Goal: Communication & Community: Answer question/provide support

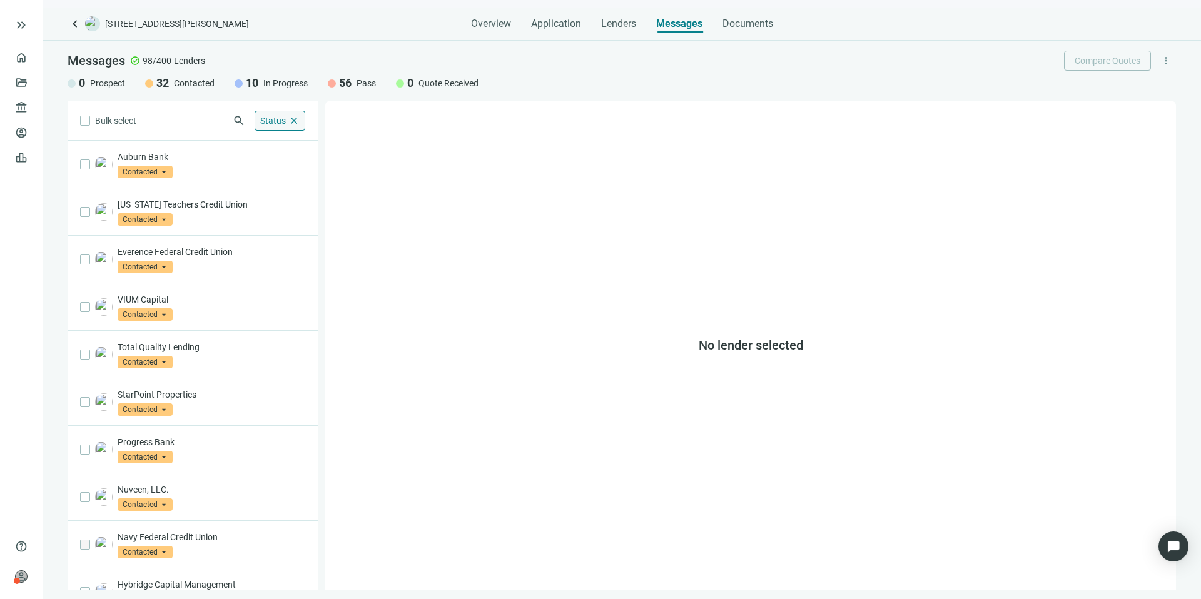
click at [261, 117] on span "Status" at bounding box center [273, 121] width 26 height 10
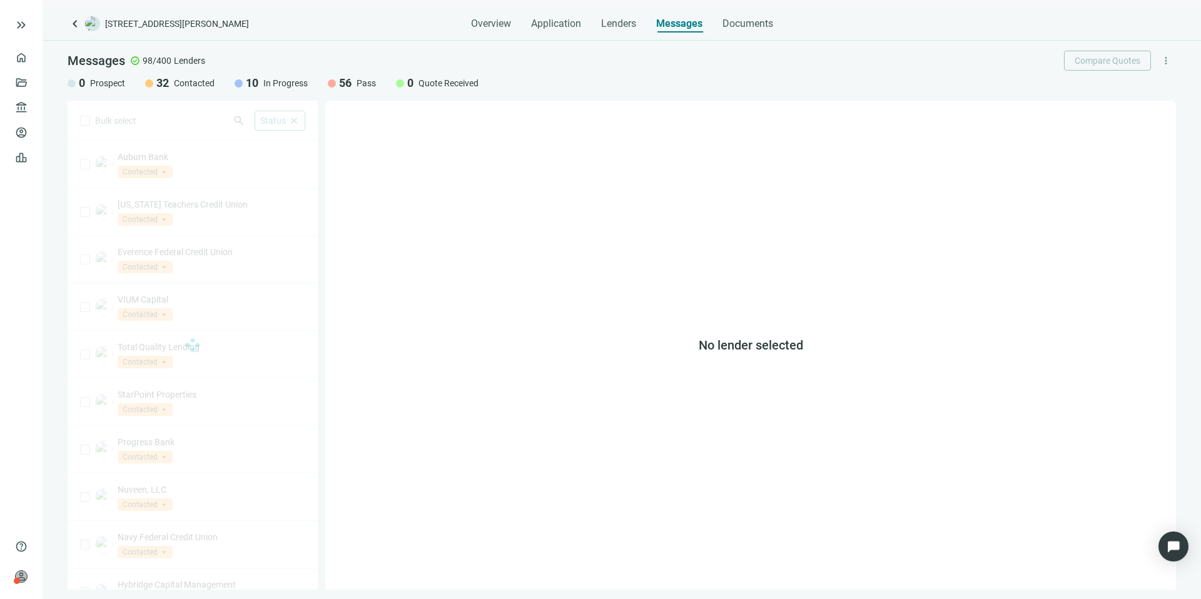
click at [162, 119] on div "Bulk select search Status close Prospect Only Contacted Only In Progress Only Q…" at bounding box center [193, 345] width 250 height 489
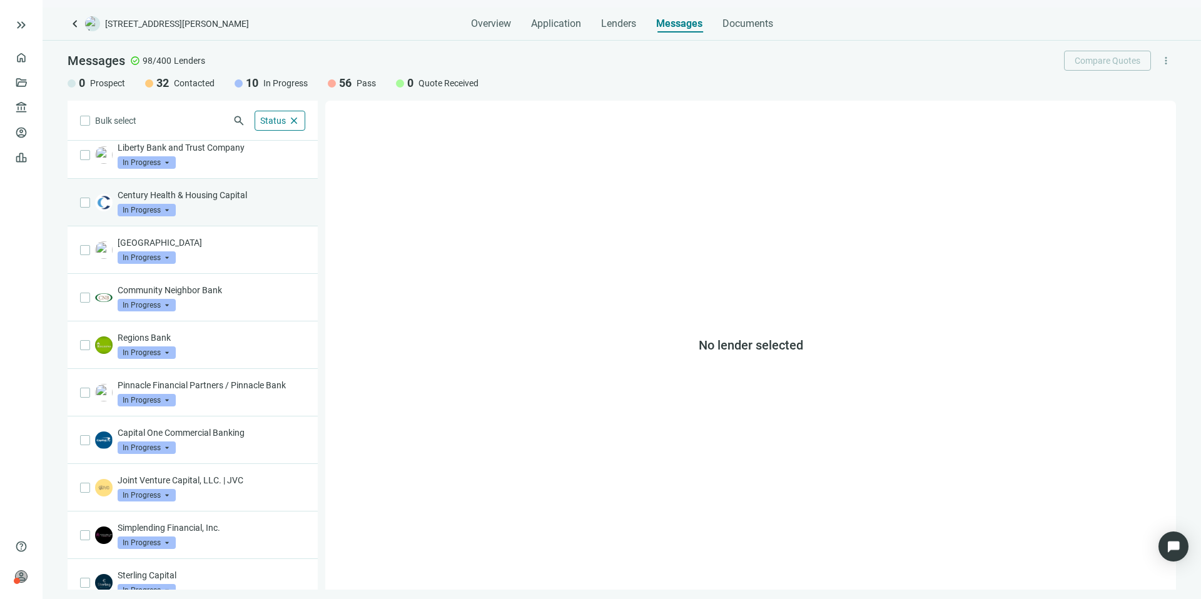
scroll to position [26, 0]
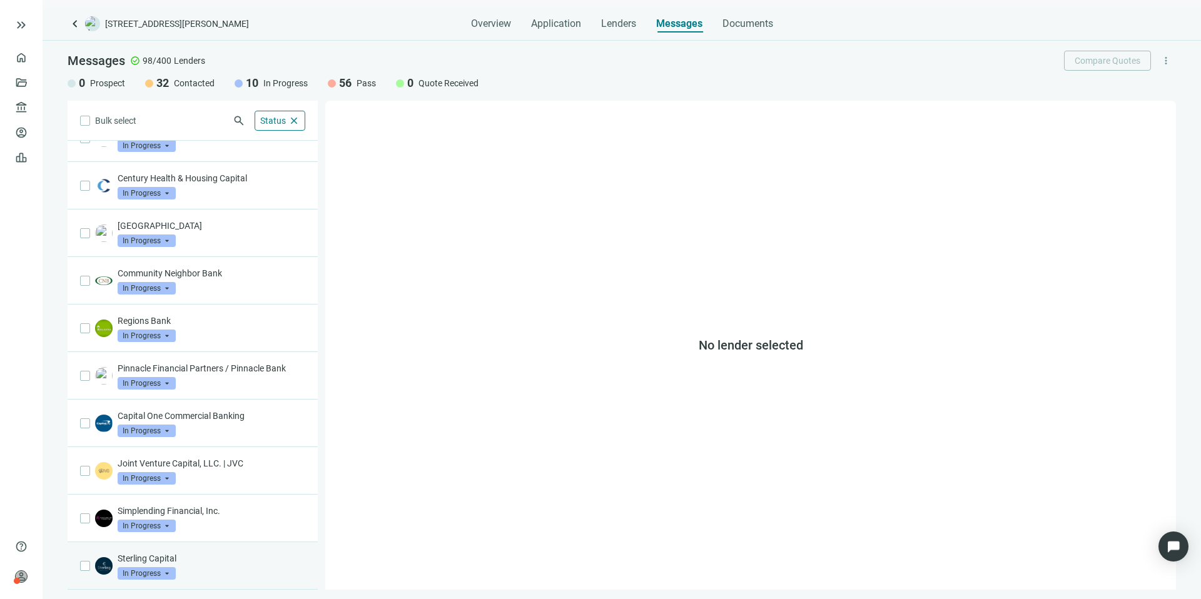
click at [235, 570] on div "Sterling Capital In Progress arrow_drop_down" at bounding box center [212, 566] width 188 height 28
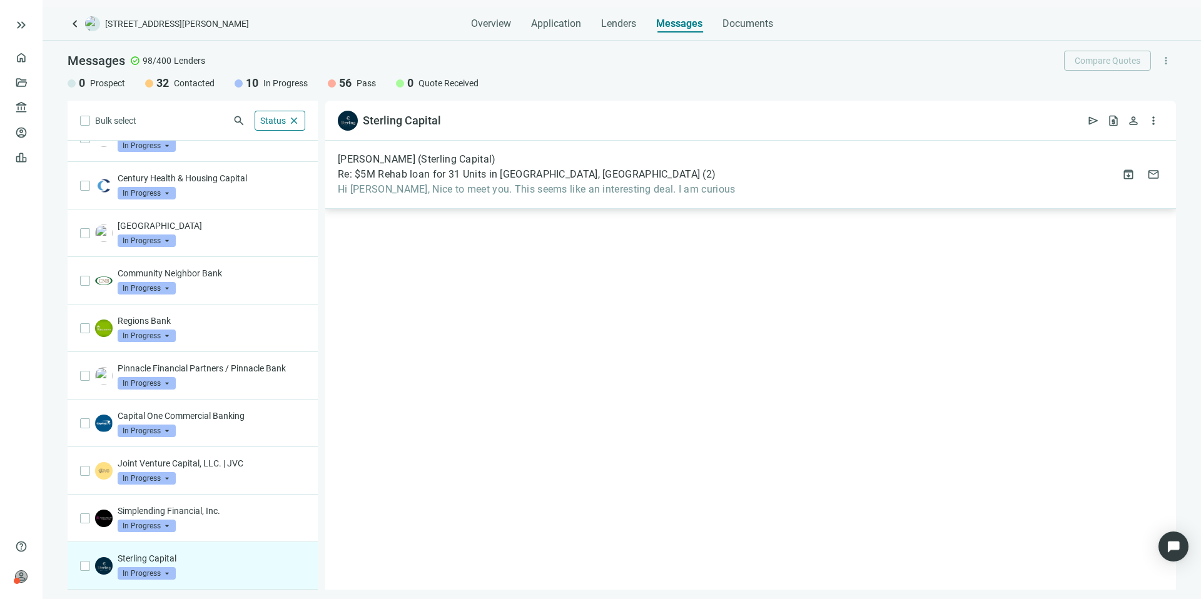
click at [783, 185] on div "[PERSON_NAME] (Sterling Capital) Re: $5M Rehab loan for 31 Units in Bessemer, […" at bounding box center [750, 175] width 851 height 68
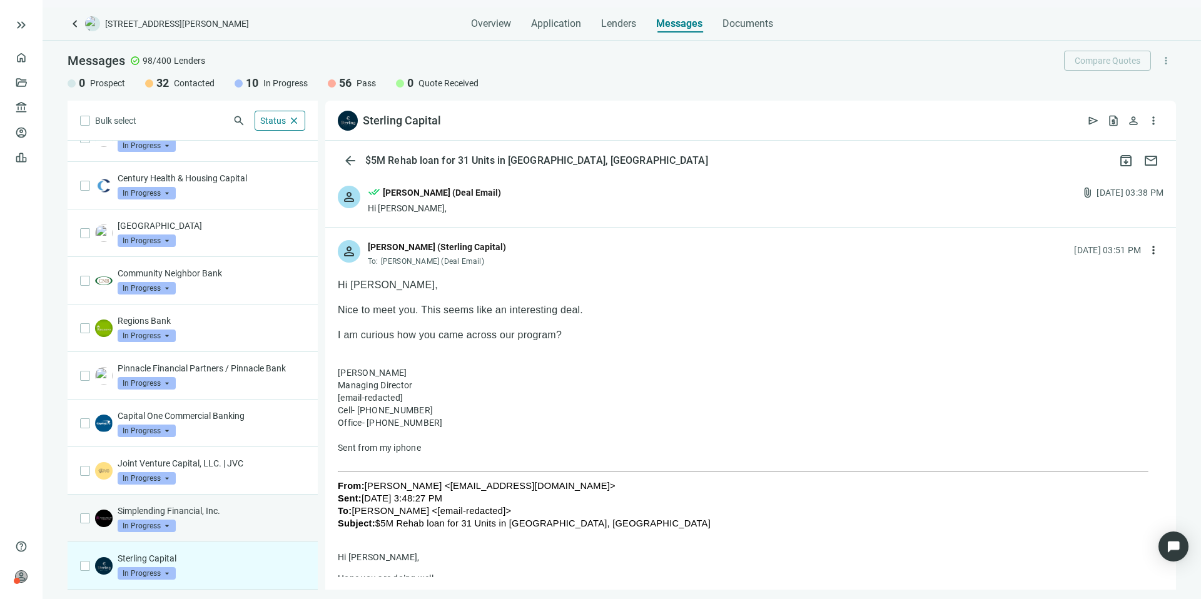
click at [266, 503] on div "Simplending Financial, Inc. In Progress arrow_drop_down" at bounding box center [193, 519] width 250 height 48
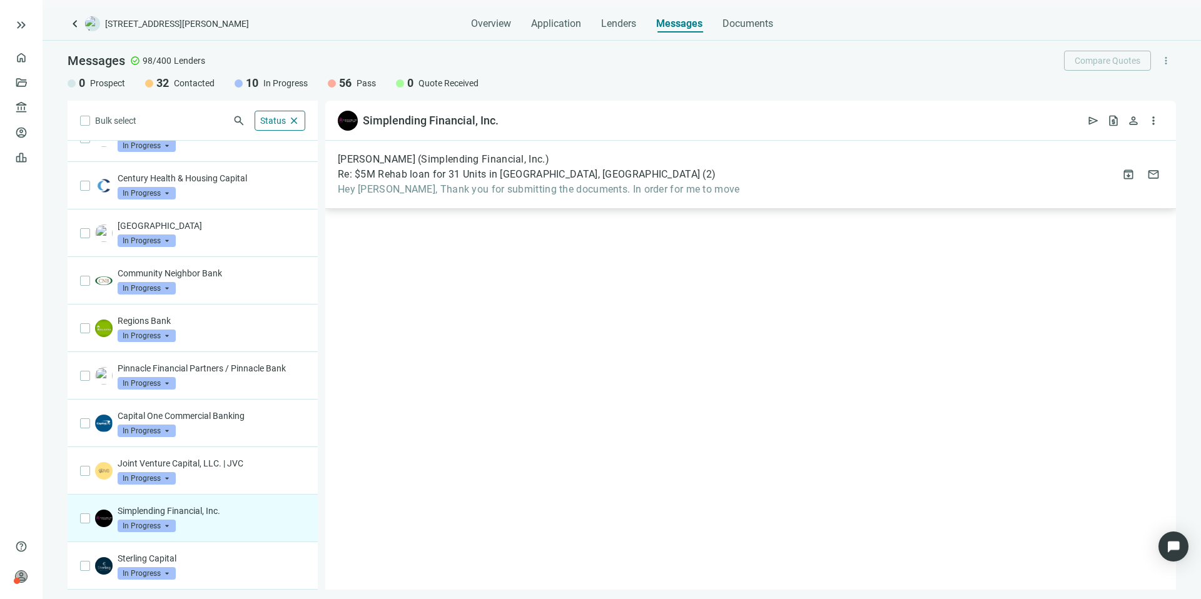
click at [861, 178] on div "[PERSON_NAME] (Simplending Financial, Inc.) Re: $5M Rehab loan for 31 Units in …" at bounding box center [750, 175] width 851 height 68
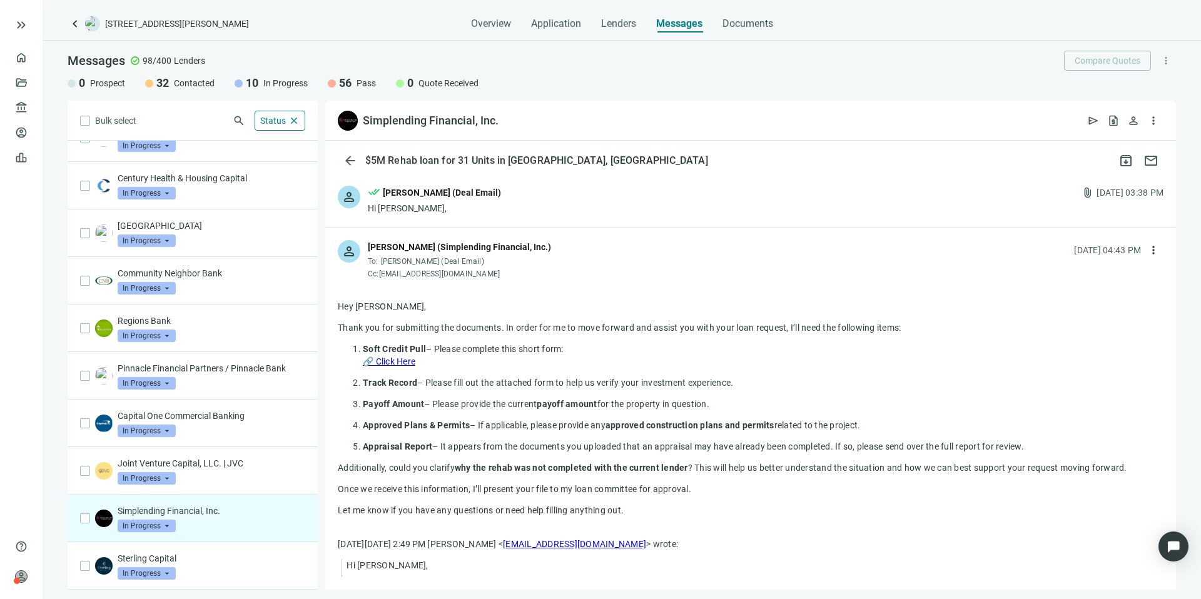
click at [405, 360] on link "🔗 Click Here" at bounding box center [389, 362] width 53 height 10
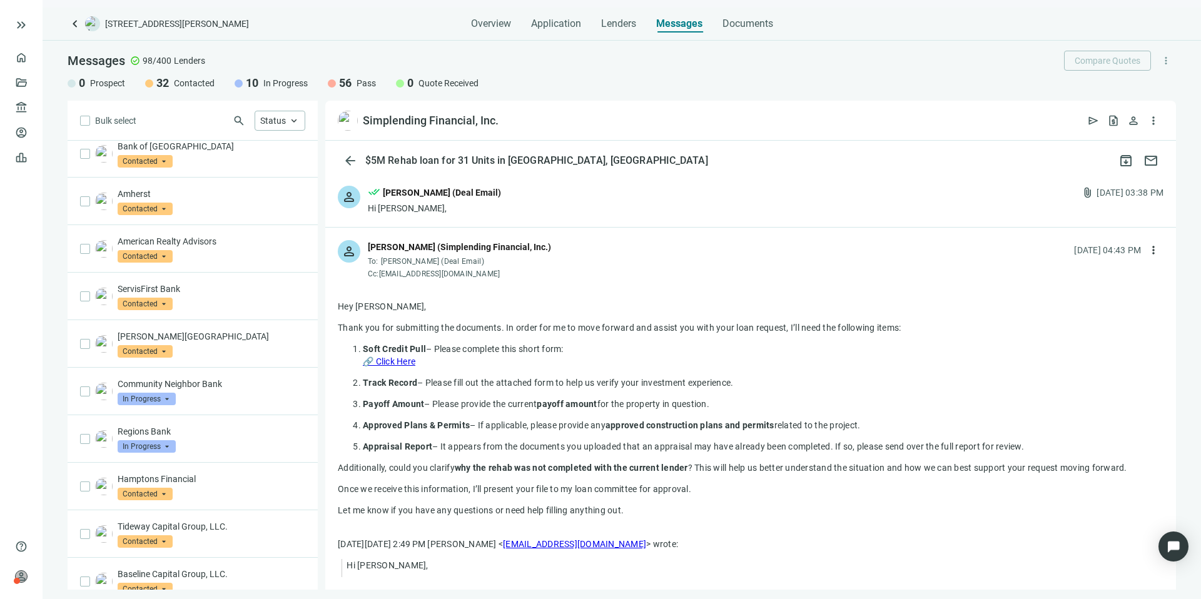
scroll to position [963, 0]
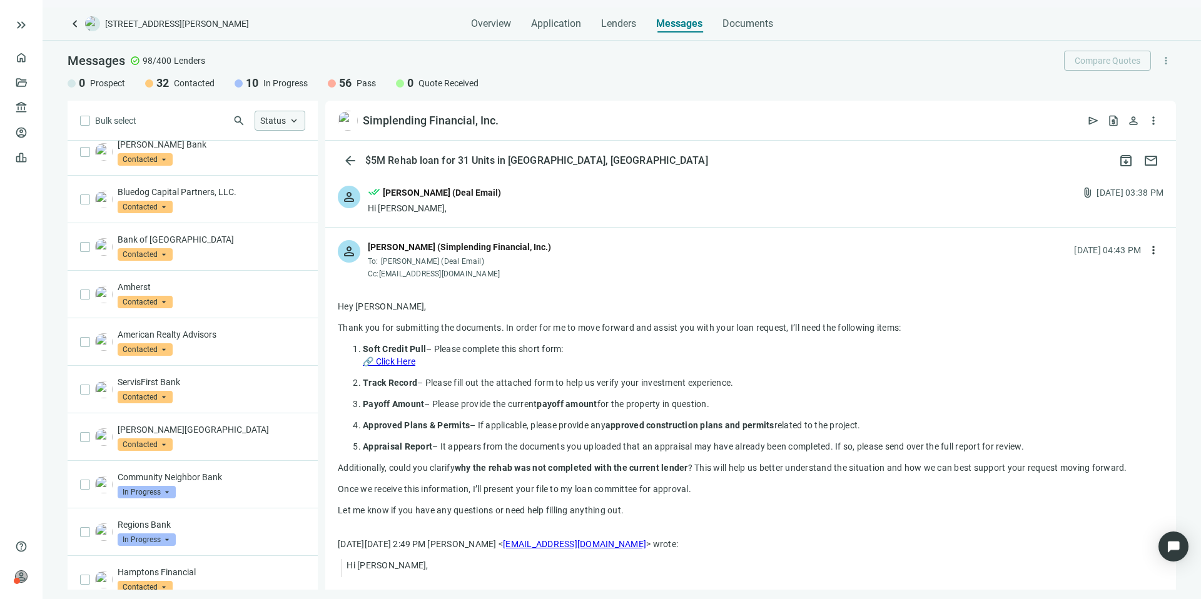
click at [277, 124] on span "Status" at bounding box center [273, 121] width 26 height 10
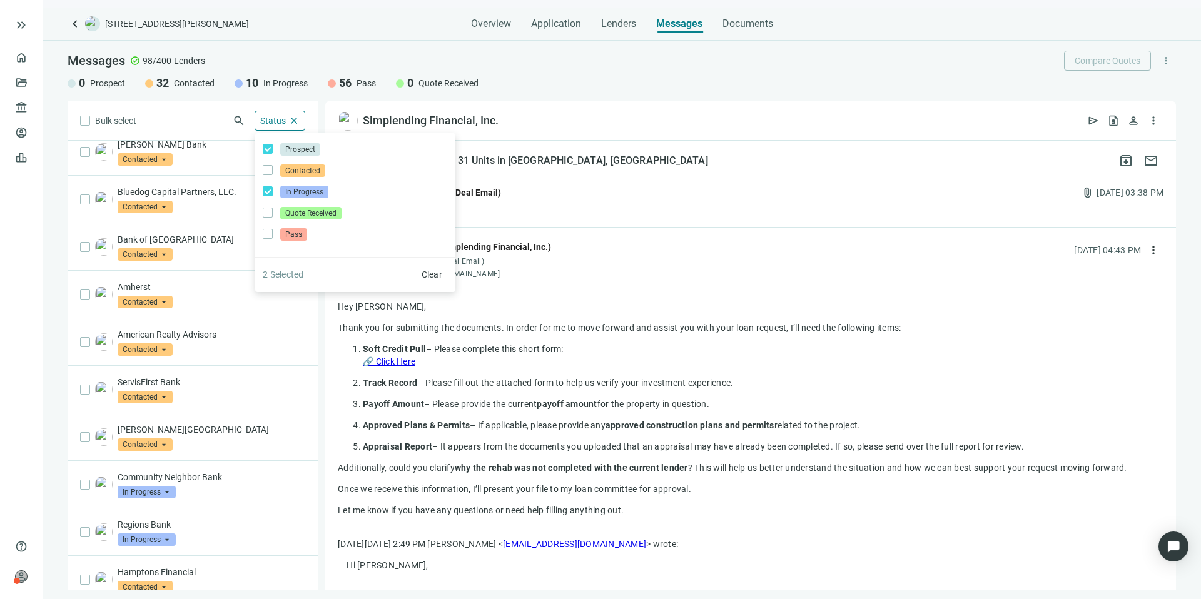
click at [211, 116] on div "Bulk select search Status close Prospect Only Contacted Only In Progress Only Q…" at bounding box center [193, 345] width 250 height 489
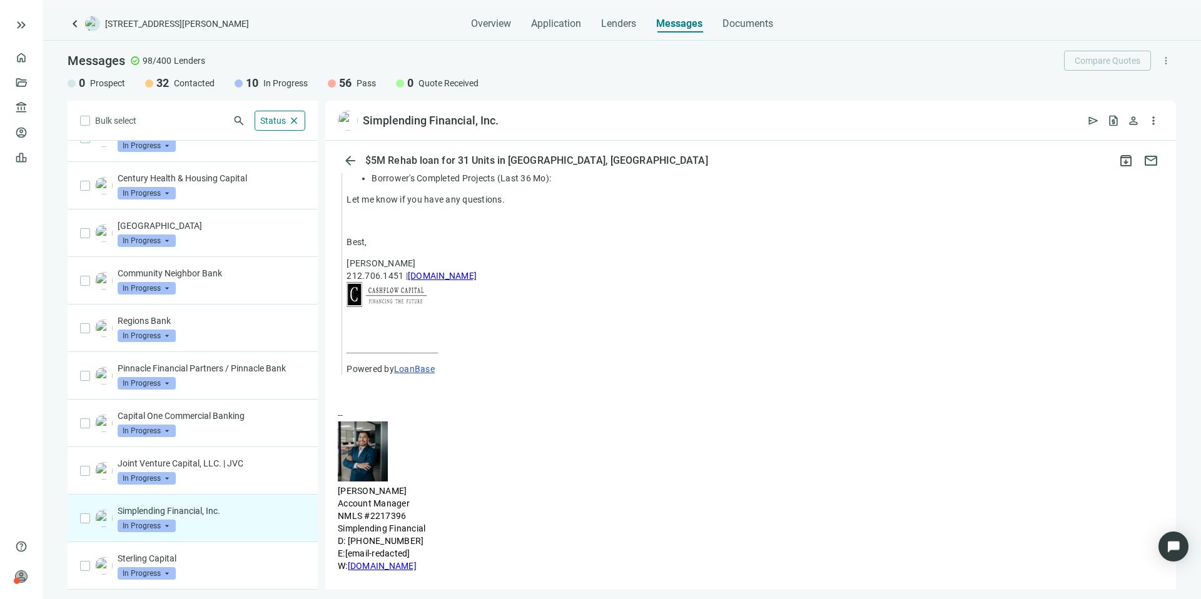
scroll to position [778, 0]
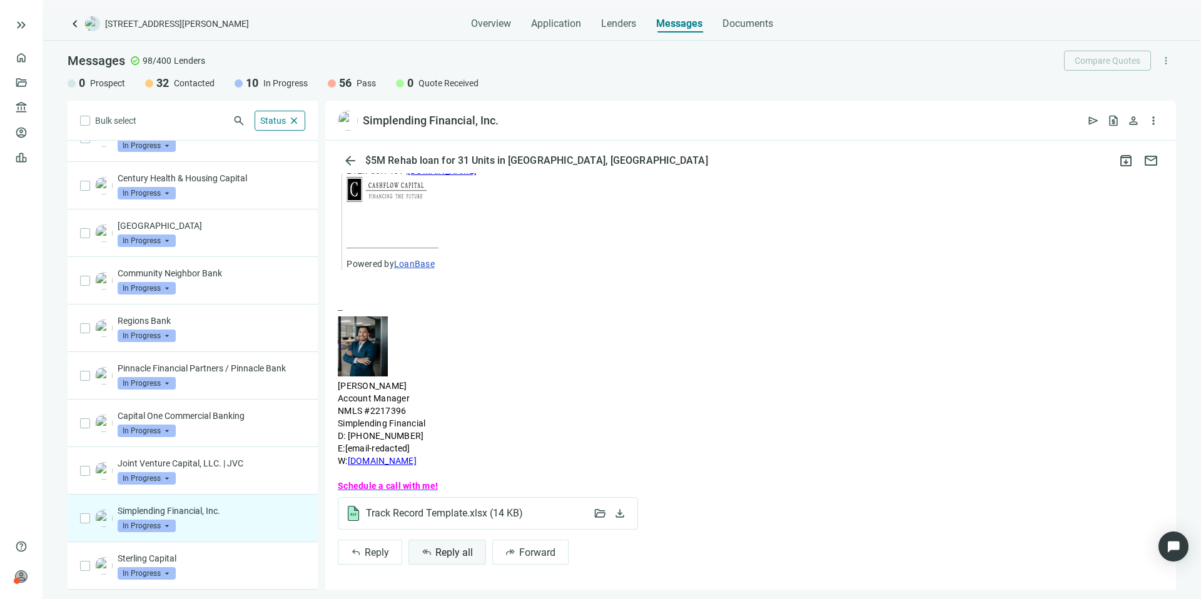
click at [455, 551] on span "Reply all" at bounding box center [454, 553] width 38 height 12
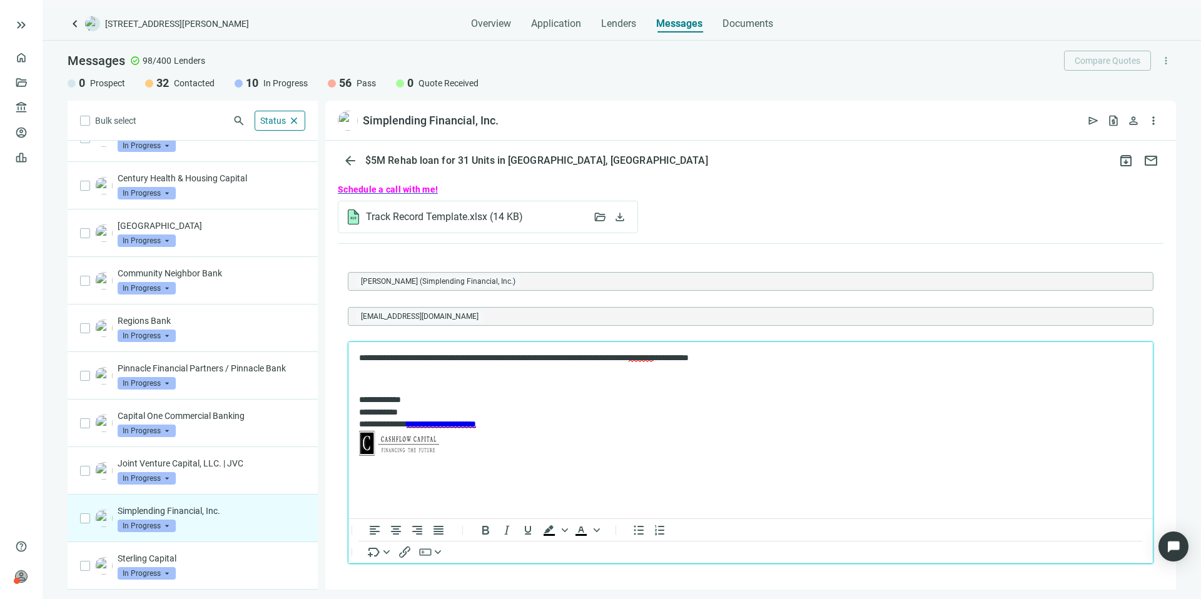
scroll to position [1123, 0]
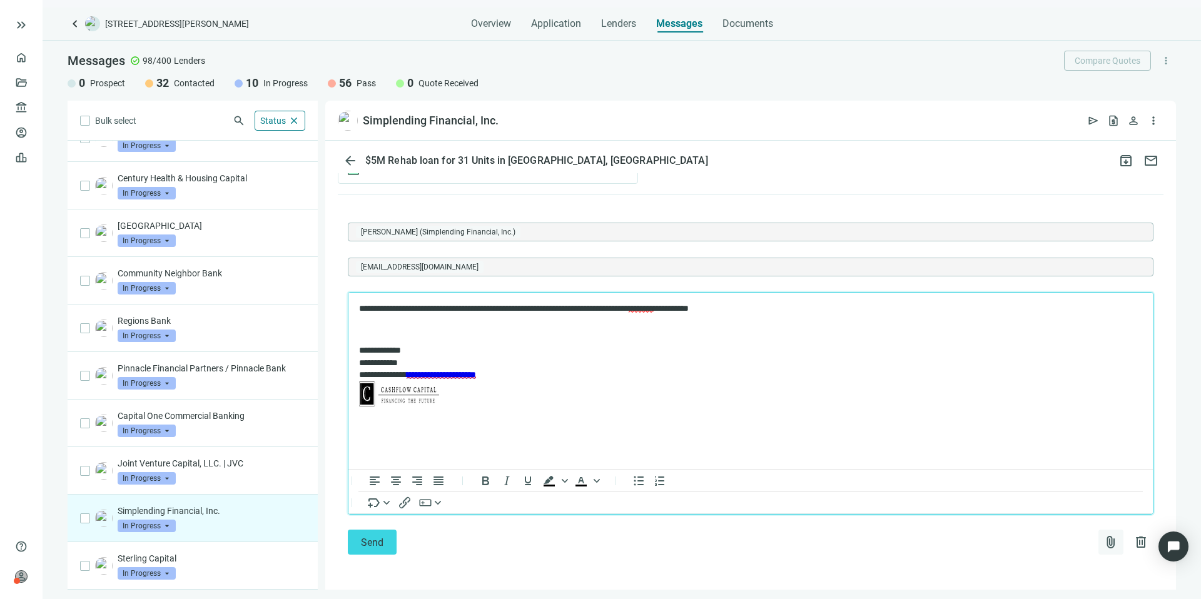
click at [1103, 539] on span "attach_file" at bounding box center [1110, 542] width 15 height 15
click at [1052, 491] on span "Сhoose from deal documents" at bounding box center [1043, 492] width 114 height 10
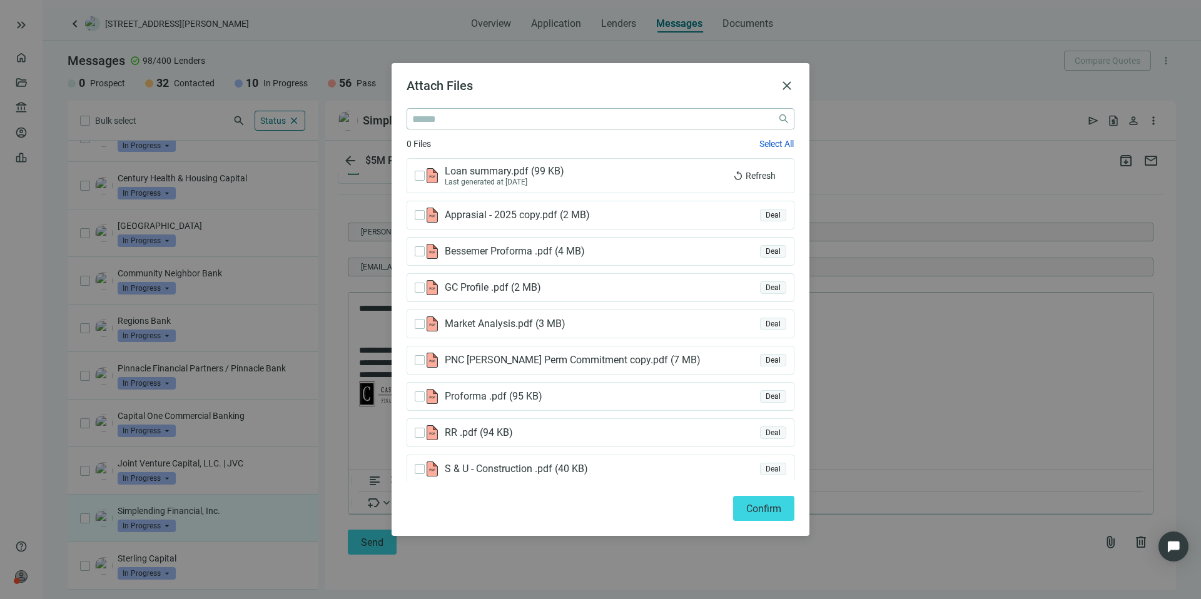
click at [493, 215] on span "Apprasial - 2025 copy.pdf ( 2 MB )" at bounding box center [521, 215] width 153 height 13
click at [774, 509] on span "Confirm" at bounding box center [763, 509] width 35 height 12
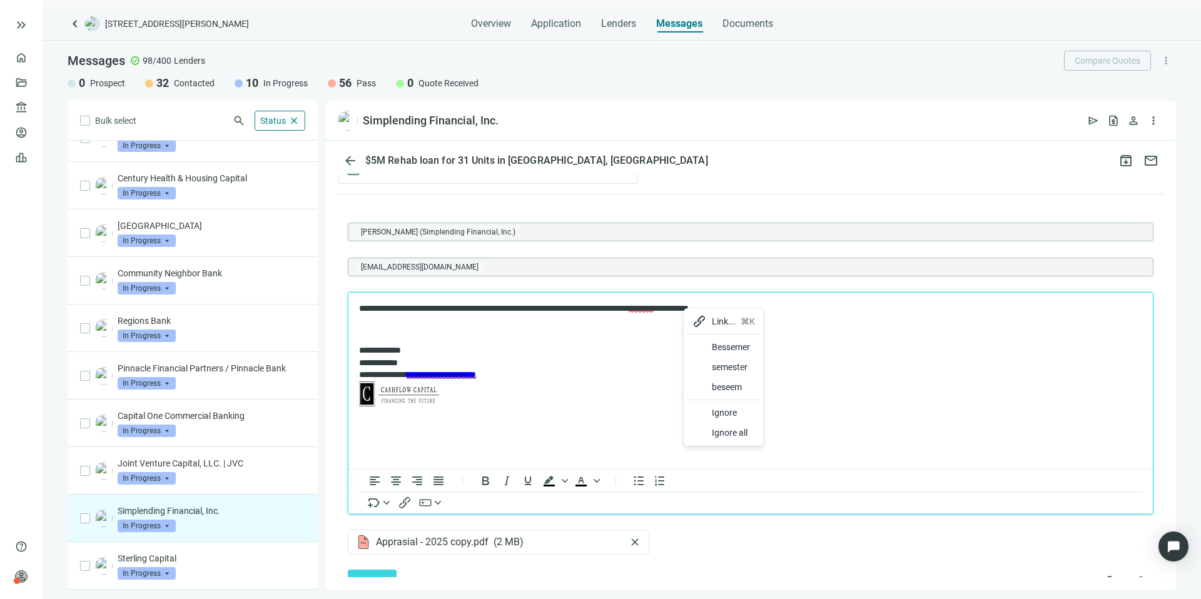
click at [699, 343] on div at bounding box center [699, 347] width 15 height 15
click at [396, 307] on p "**********" at bounding box center [744, 309] width 771 height 13
click at [437, 343] on div at bounding box center [432, 347] width 15 height 15
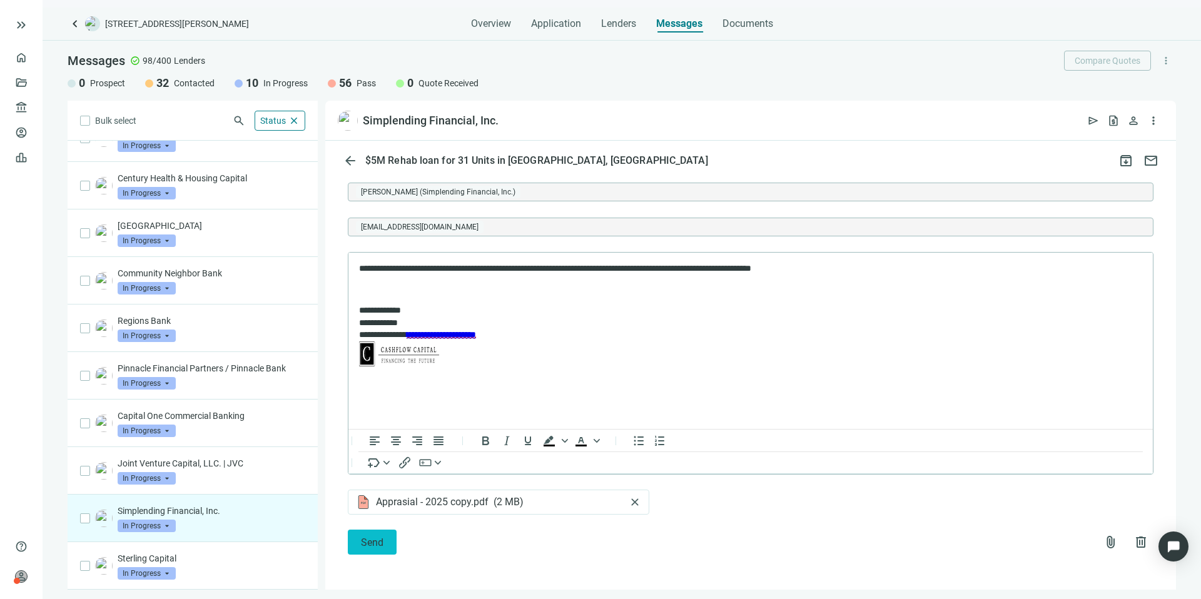
click at [381, 537] on span "Send" at bounding box center [372, 543] width 23 height 12
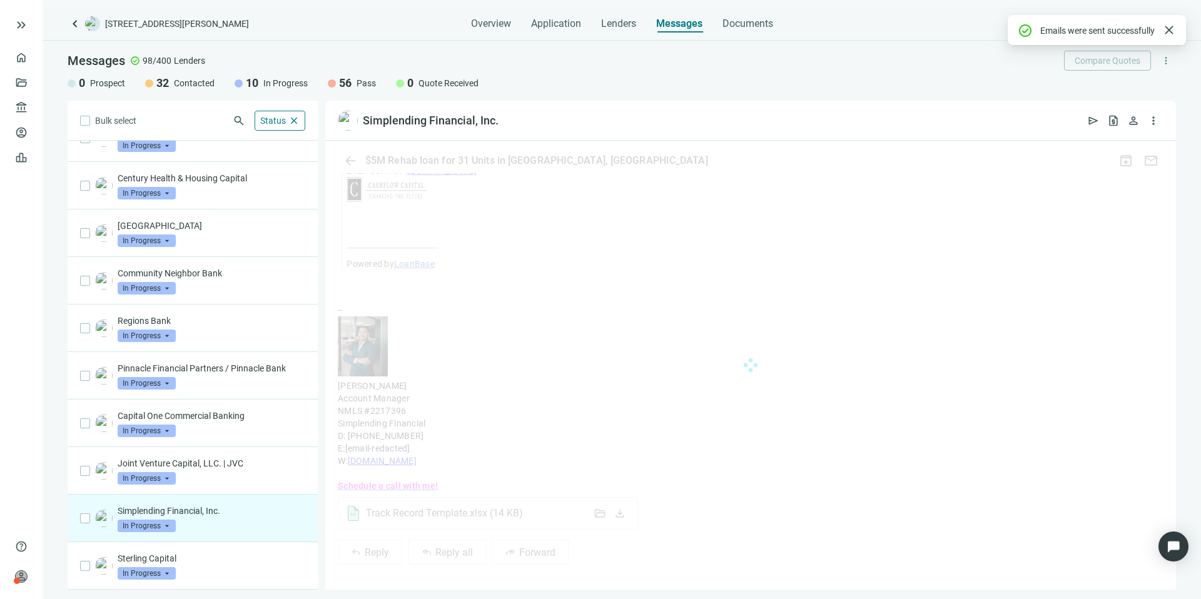
scroll to position [1093, 0]
